Goal: Information Seeking & Learning: Learn about a topic

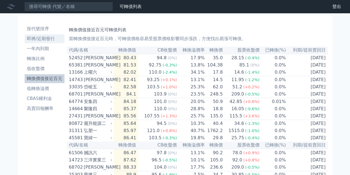
click at [49, 37] on li "即將/近期發行" at bounding box center [45, 38] width 40 height 7
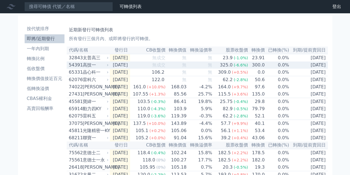
click at [101, 66] on div "高技一" at bounding box center [95, 65] width 25 height 7
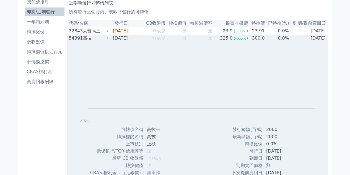
scroll to position [111, 0]
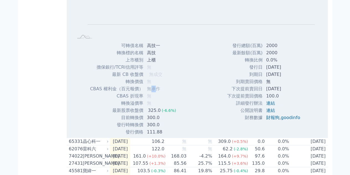
drag, startPoint x: 148, startPoint y: 92, endPoint x: 173, endPoint y: 92, distance: 24.6
click at [156, 91] on span "無承作" at bounding box center [153, 88] width 13 height 5
click at [174, 92] on td "無承作" at bounding box center [162, 88] width 37 height 7
drag, startPoint x: 38, startPoint y: 124, endPoint x: 64, endPoint y: 131, distance: 27.4
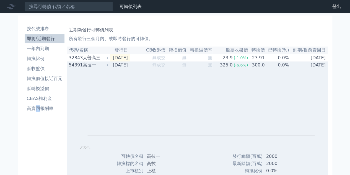
scroll to position [0, 0]
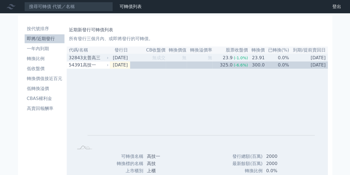
click at [120, 59] on td "[DATE]" at bounding box center [120, 57] width 20 height 7
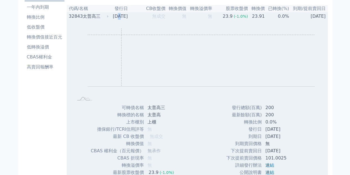
scroll to position [138, 0]
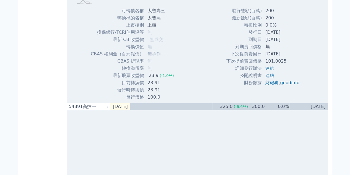
click at [153, 55] on span "無承作" at bounding box center [153, 53] width 13 height 5
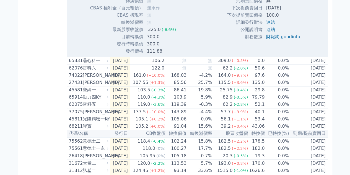
scroll to position [387, 0]
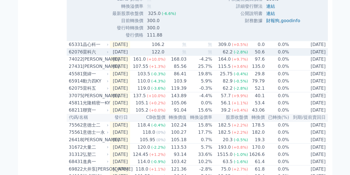
click at [89, 55] on div "雷科六" at bounding box center [95, 52] width 25 height 7
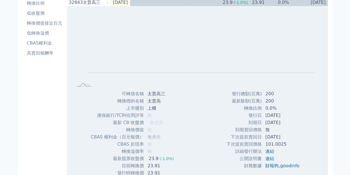
scroll to position [0, 0]
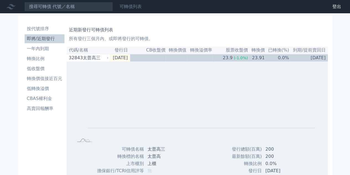
click at [124, 6] on link "可轉債列表" at bounding box center [131, 6] width 22 height 5
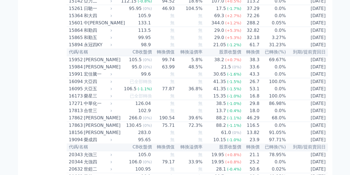
scroll to position [194, 0]
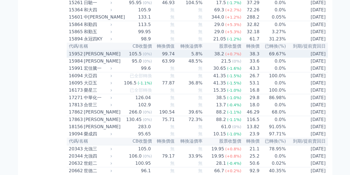
click at [89, 57] on div "[PERSON_NAME]" at bounding box center [97, 54] width 27 height 7
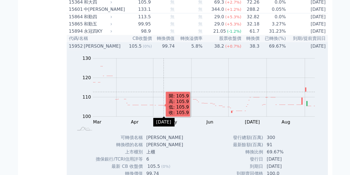
scroll to position [277, 0]
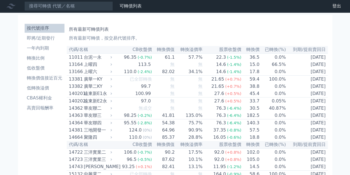
scroll to position [0, 0]
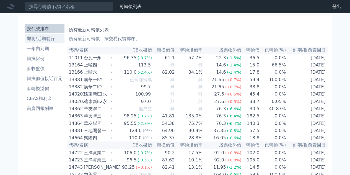
click at [41, 42] on link "即將/近期發行" at bounding box center [45, 38] width 40 height 9
